Goal: Information Seeking & Learning: Find specific fact

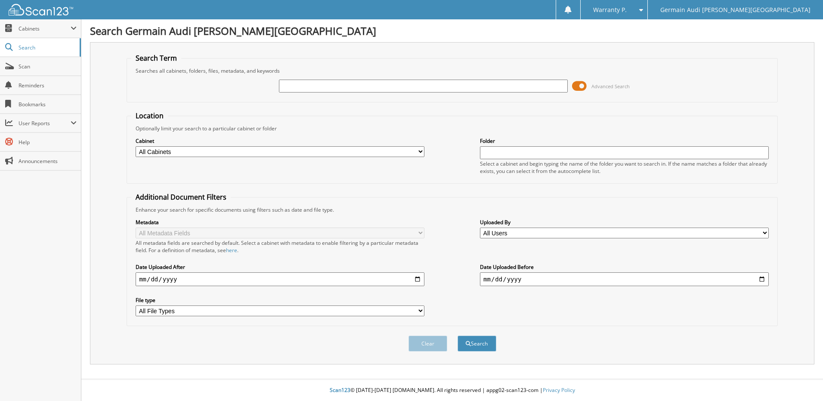
click at [300, 82] on input "text" at bounding box center [423, 86] width 289 height 13
type input "46609"
click at [458, 336] on button "Search" at bounding box center [477, 344] width 39 height 16
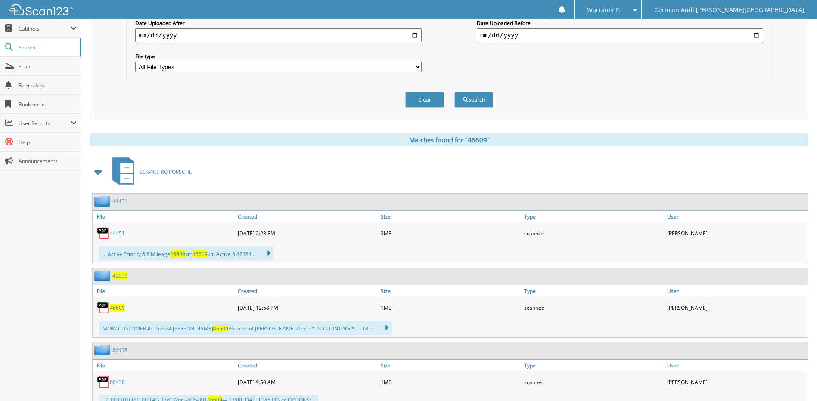
scroll to position [277, 0]
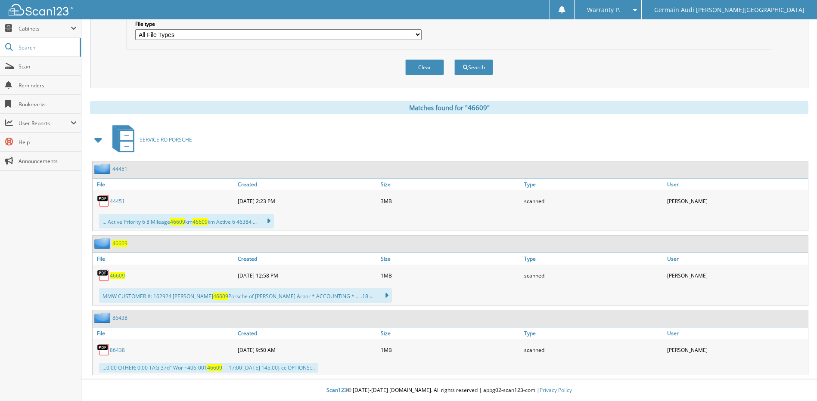
click at [118, 276] on span "46609" at bounding box center [117, 275] width 15 height 7
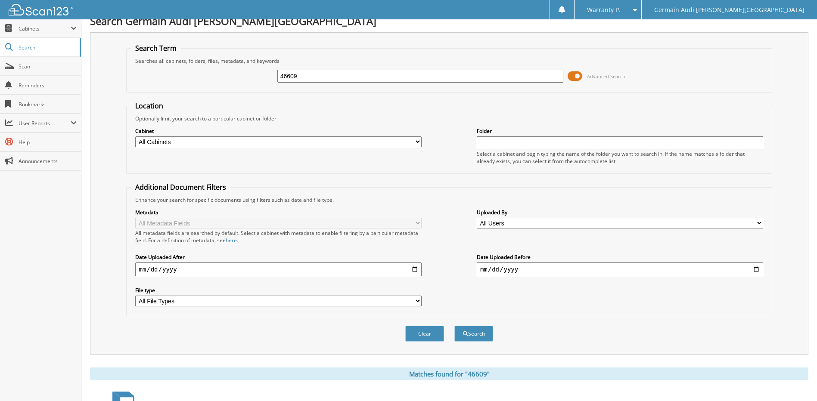
scroll to position [0, 0]
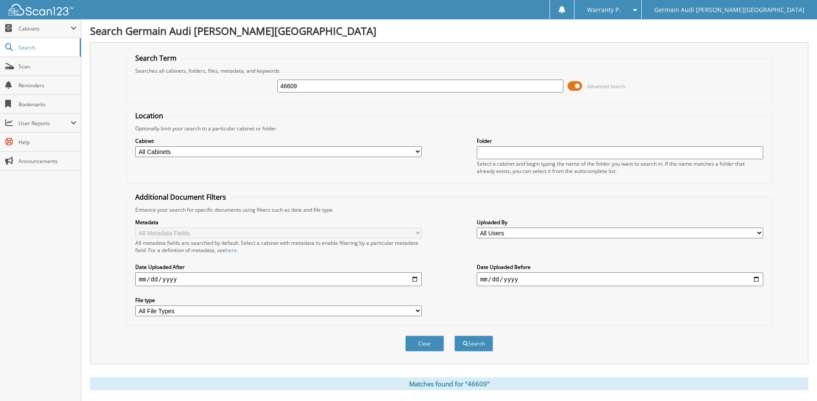
click at [303, 89] on input "46609" at bounding box center [420, 86] width 286 height 13
type input "46983"
click at [454, 336] on button "Search" at bounding box center [473, 344] width 39 height 16
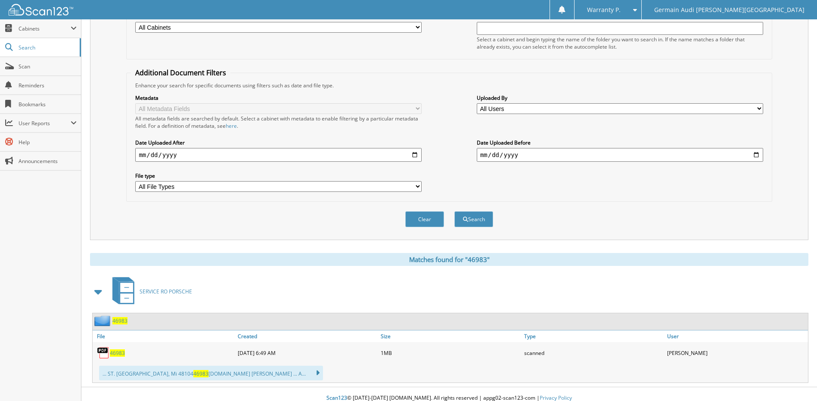
scroll to position [133, 0]
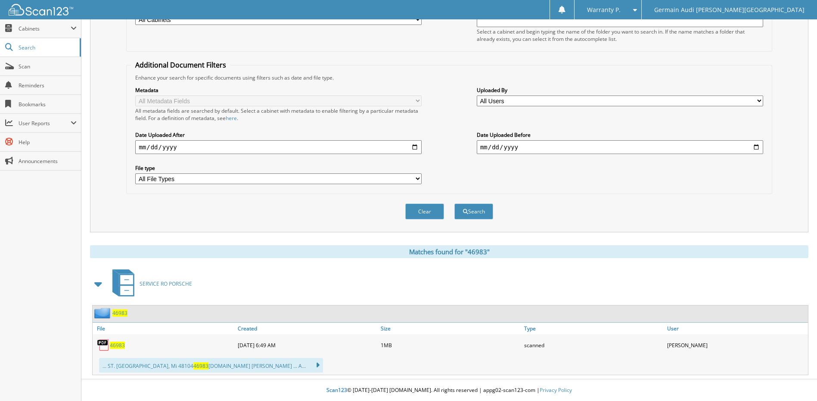
click at [120, 345] on span "46983" at bounding box center [117, 345] width 15 height 7
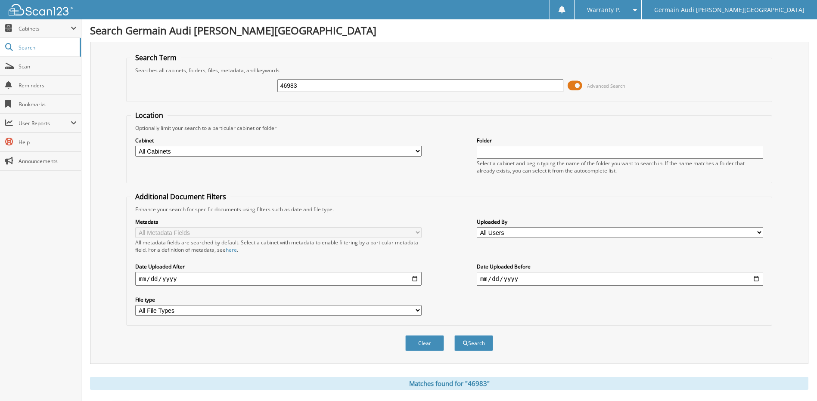
scroll to position [0, 0]
click at [301, 86] on input "46983" at bounding box center [420, 86] width 286 height 13
type input "47001"
click at [454, 336] on button "Search" at bounding box center [473, 344] width 39 height 16
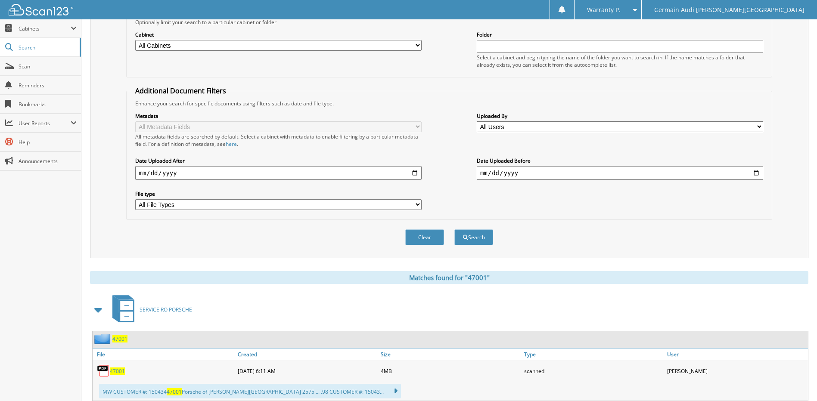
scroll to position [133, 0]
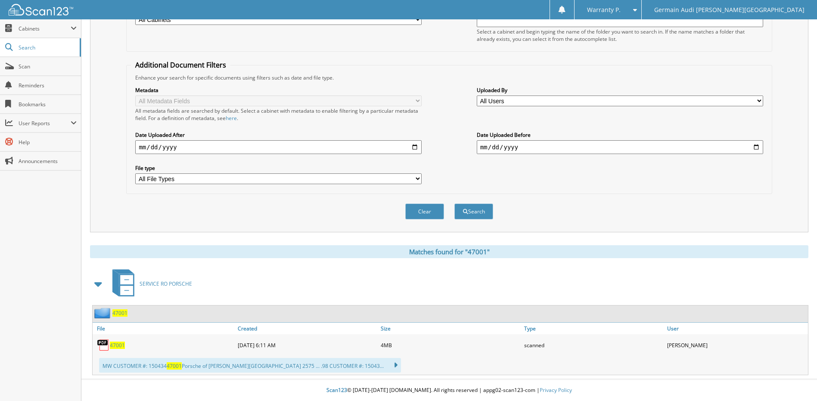
click at [122, 346] on span "47001" at bounding box center [117, 345] width 15 height 7
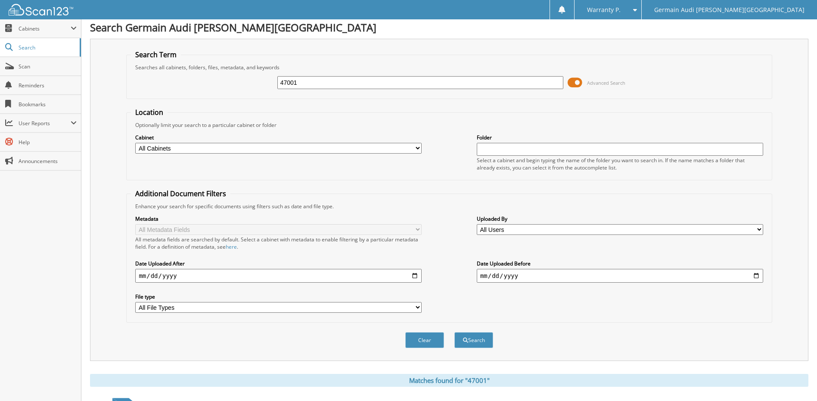
scroll to position [0, 0]
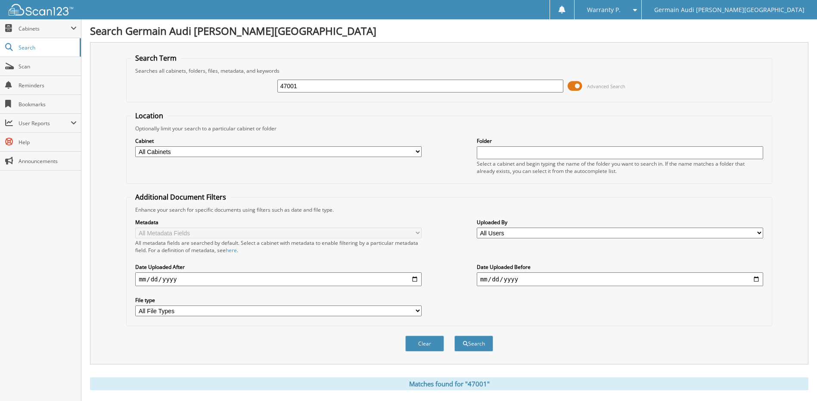
click at [300, 88] on input "47001" at bounding box center [420, 86] width 286 height 13
type input "47027"
click at [454, 336] on button "Search" at bounding box center [473, 344] width 39 height 16
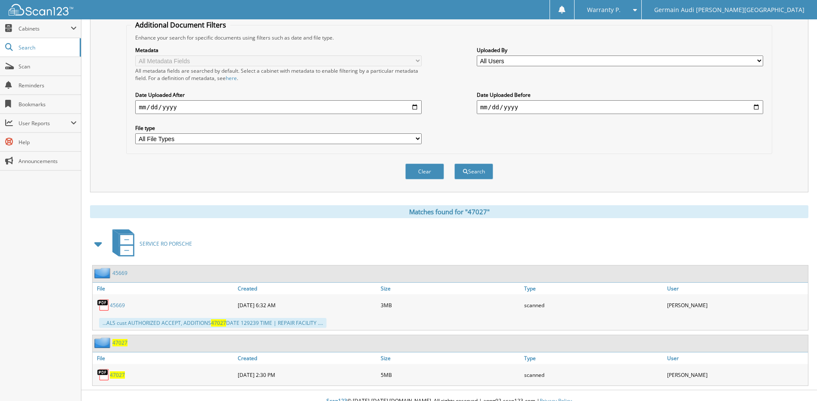
scroll to position [183, 0]
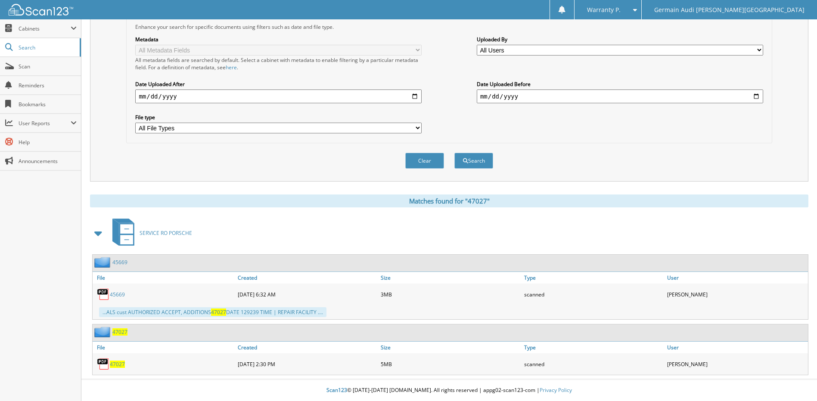
click at [117, 363] on span "47027" at bounding box center [117, 364] width 15 height 7
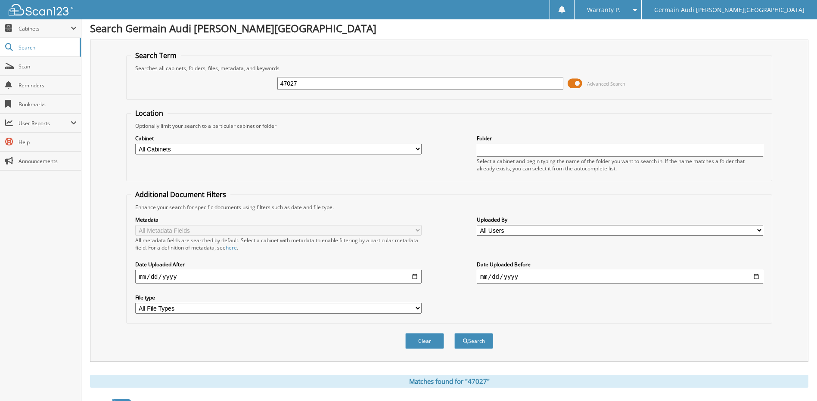
scroll to position [0, 0]
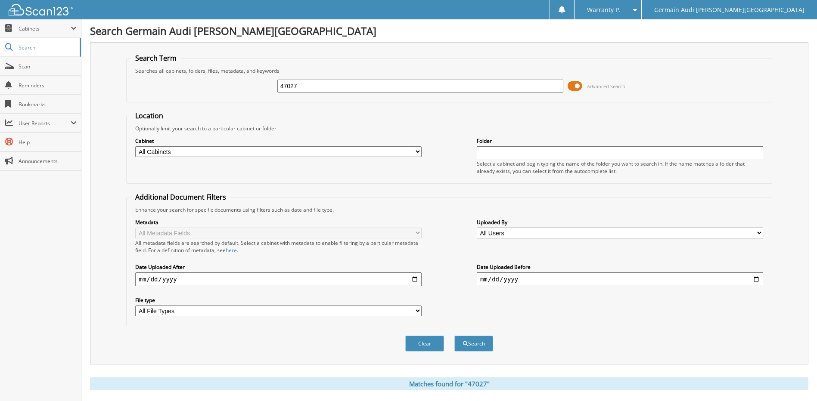
click at [300, 85] on input "47027" at bounding box center [420, 86] width 286 height 13
type input "47018"
click at [454, 336] on button "Search" at bounding box center [473, 344] width 39 height 16
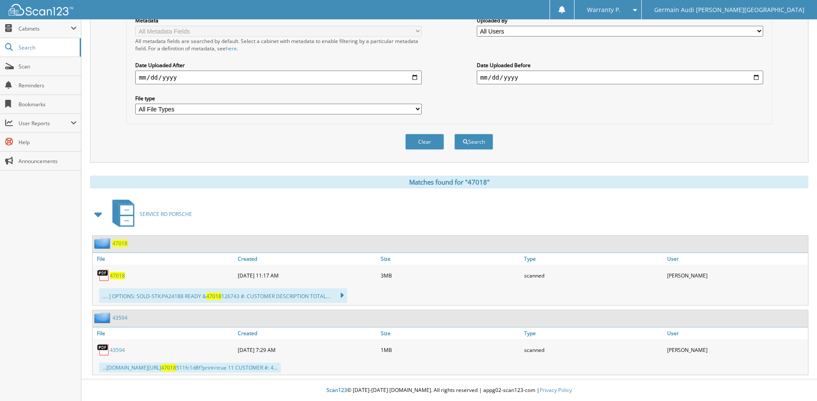
scroll to position [202, 0]
click at [122, 275] on span "47018" at bounding box center [117, 275] width 15 height 7
click at [312, 146] on div "Clear Search" at bounding box center [449, 141] width 646 height 35
